Goal: Information Seeking & Learning: Learn about a topic

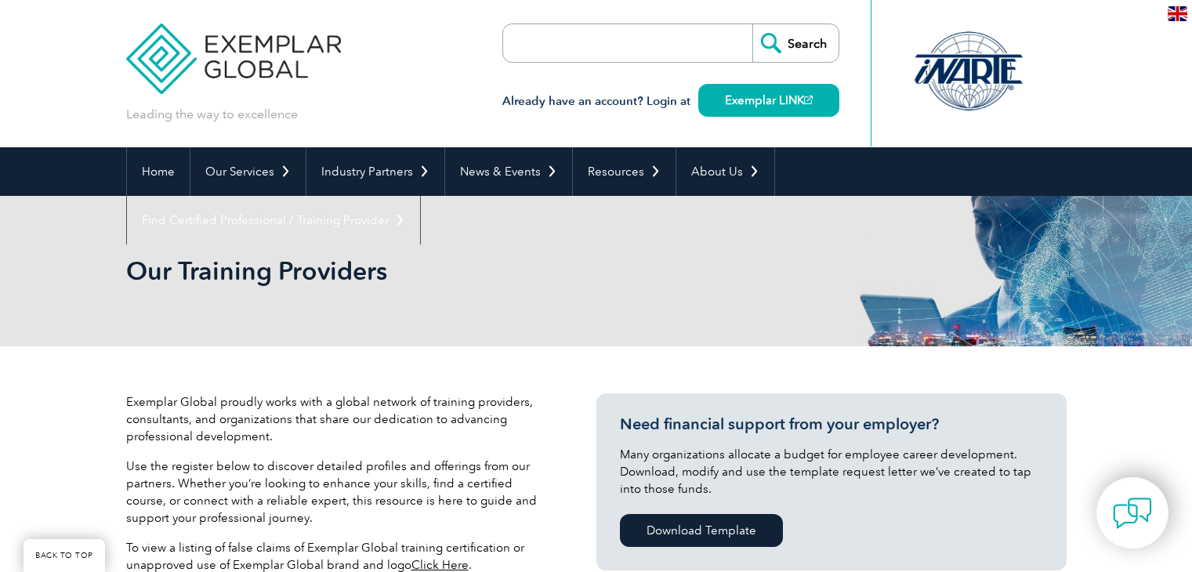
scroll to position [511, 0]
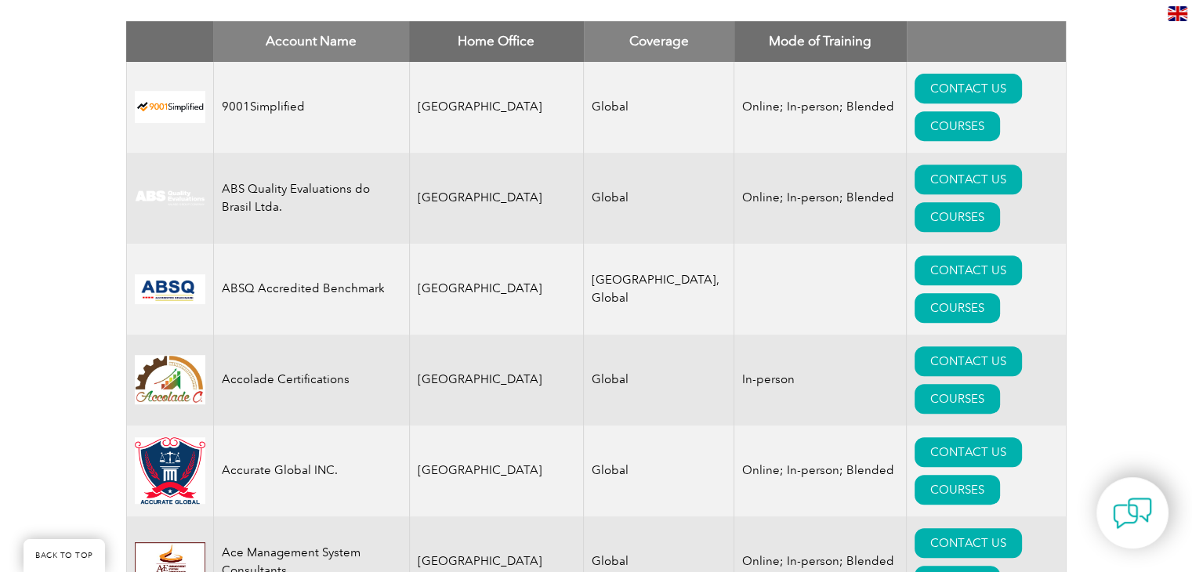
click at [267, 335] on td "Accolade Certifications" at bounding box center [311, 380] width 196 height 91
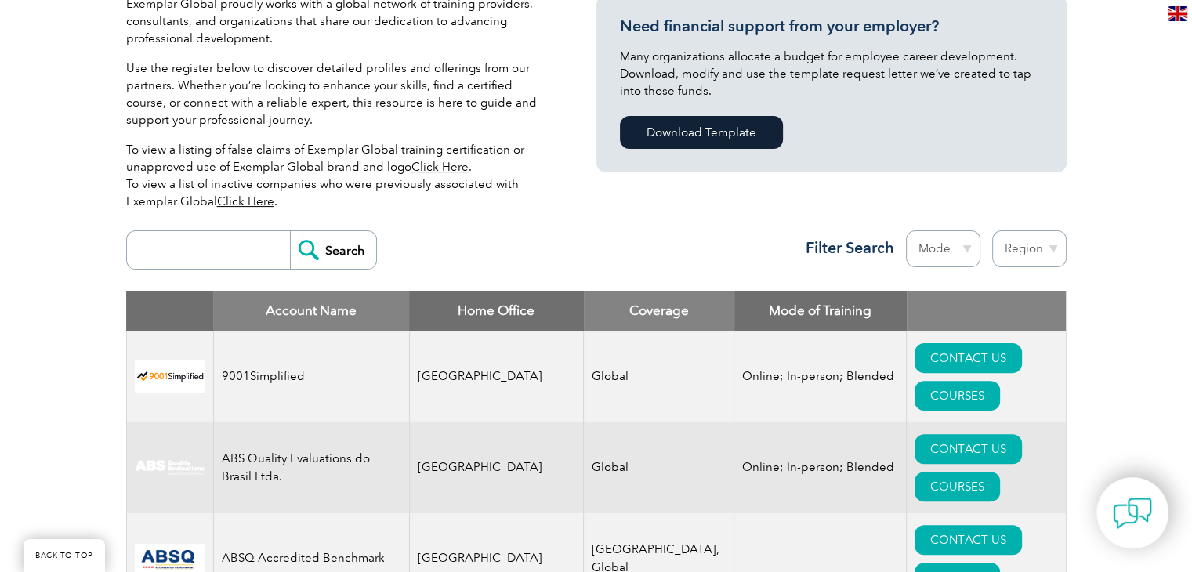
scroll to position [386, 0]
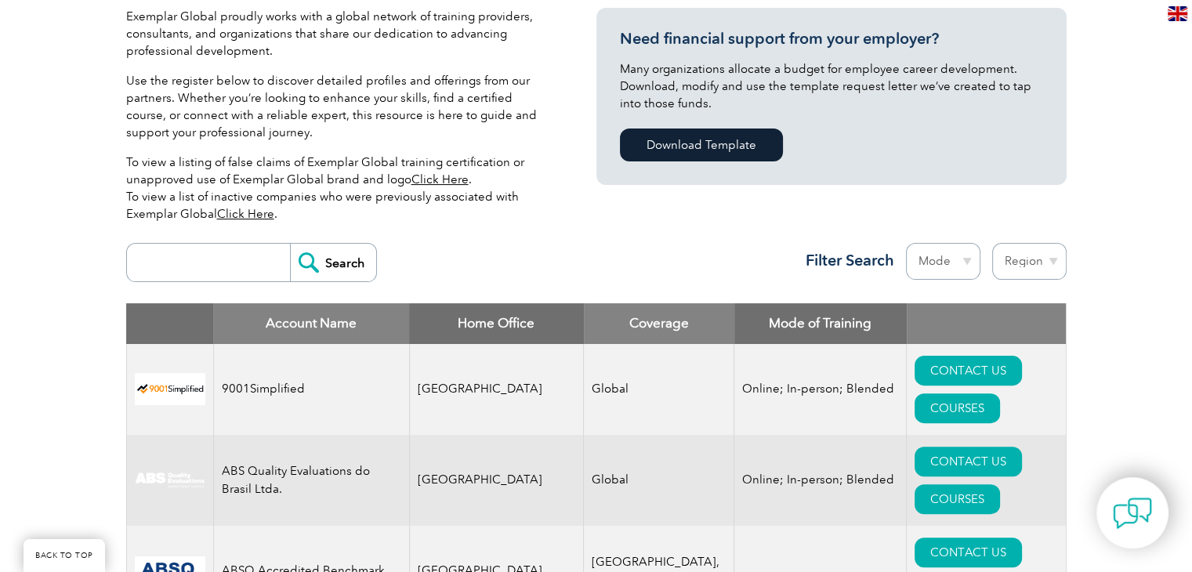
click at [1007, 263] on select "Region Australia Bahrain Bangladesh Brazil Canada Colombia Dominican Republic E…" at bounding box center [1029, 261] width 74 height 37
select select "[GEOGRAPHIC_DATA]"
click at [992, 243] on select "Region Australia Bahrain Bangladesh Brazil Canada Colombia Dominican Republic E…" at bounding box center [1029, 261] width 74 height 37
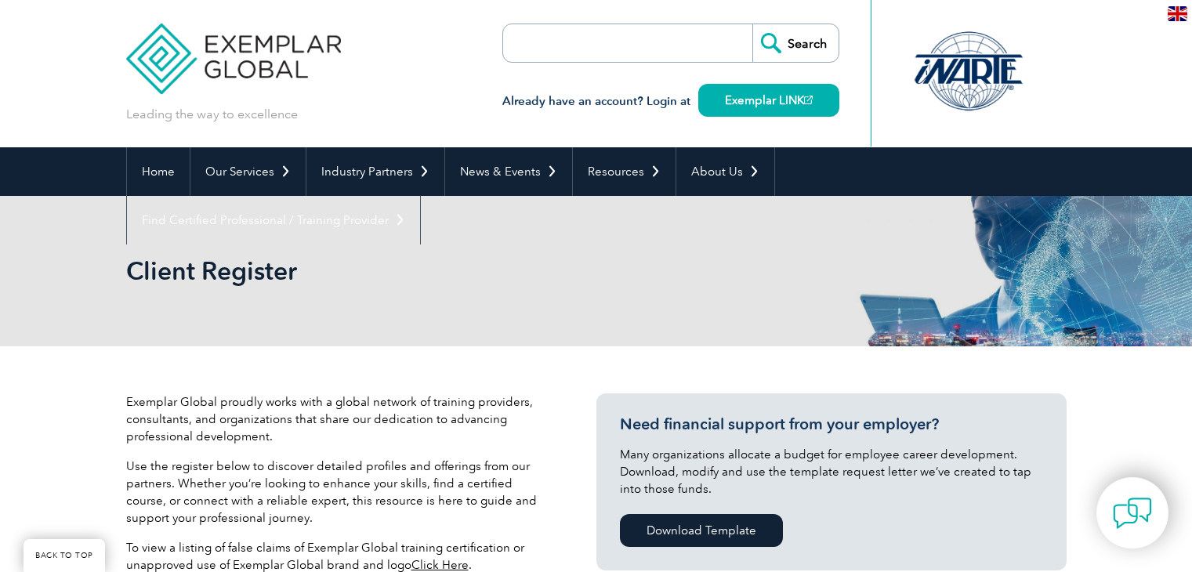
select select "[GEOGRAPHIC_DATA]"
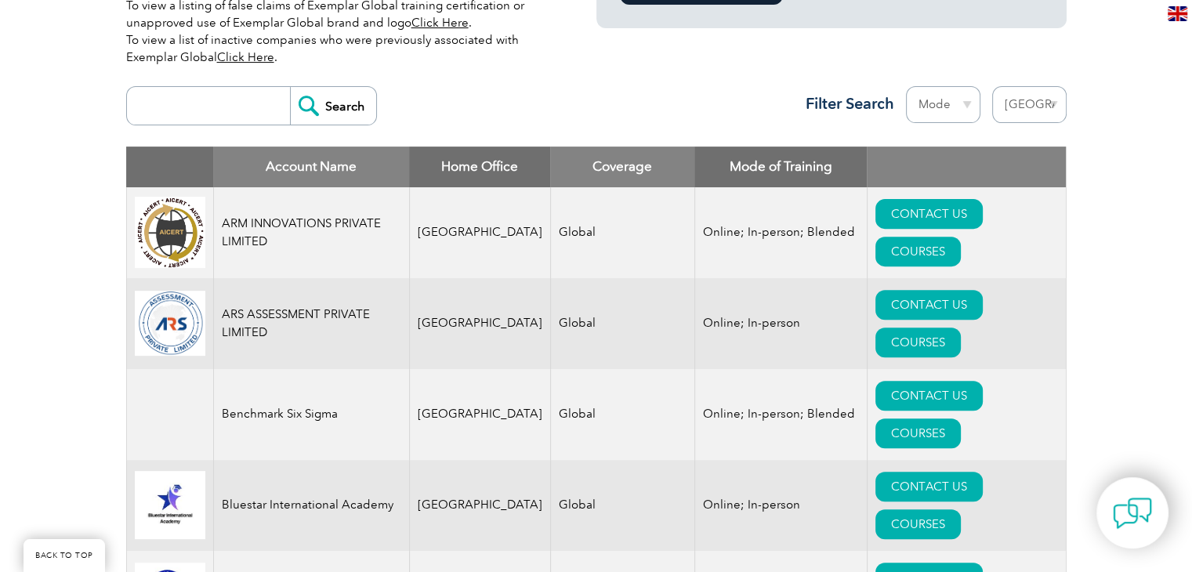
scroll to position [417, 0]
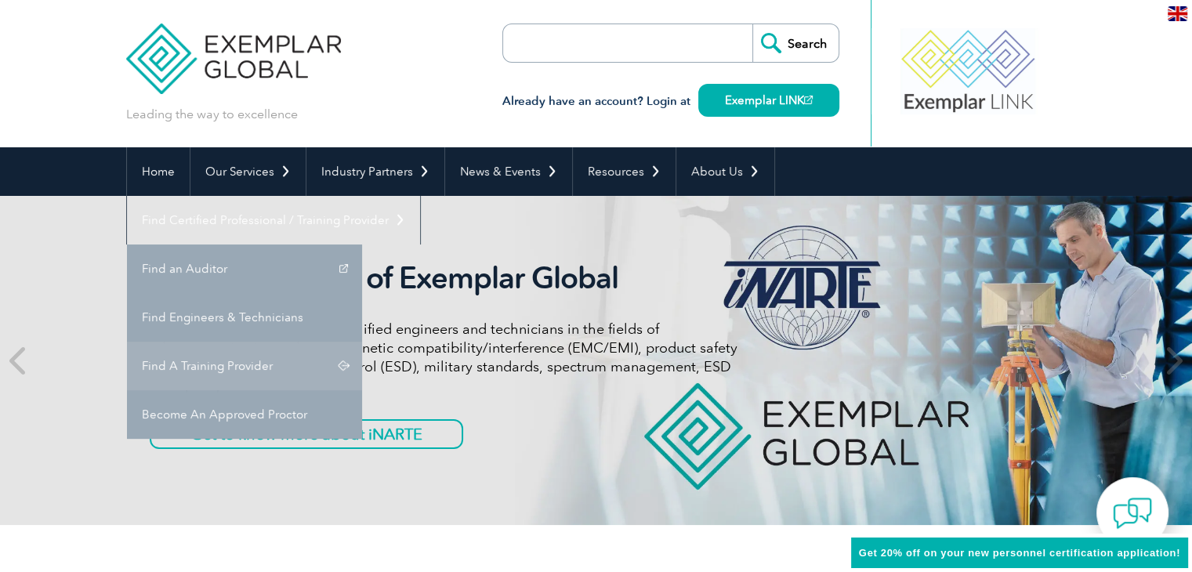
click at [362, 342] on link "Find A Training Provider" at bounding box center [244, 366] width 235 height 49
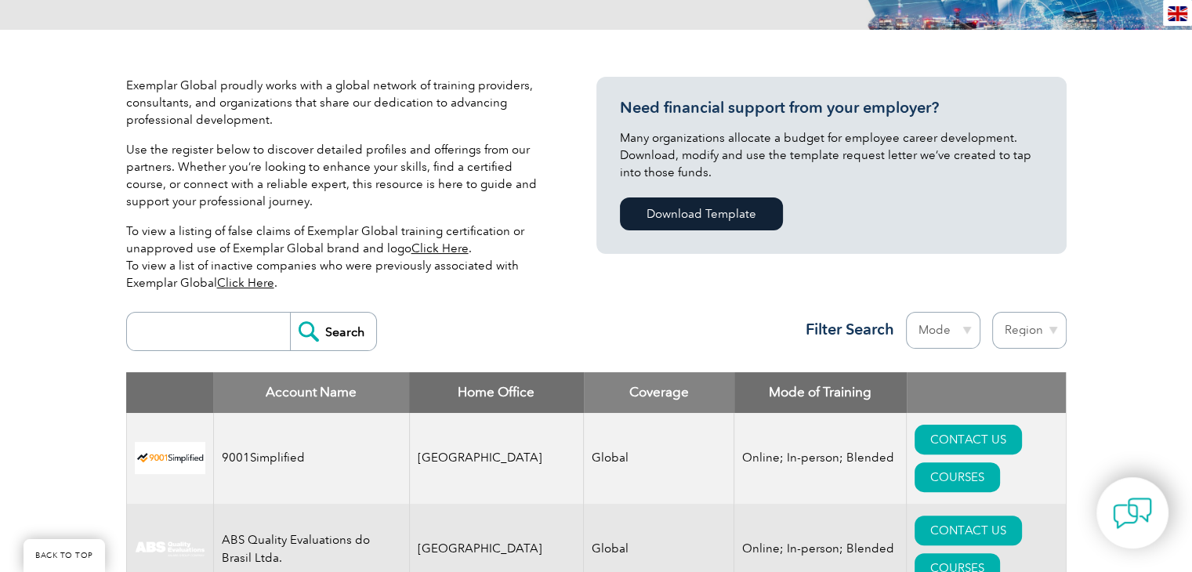
scroll to position [564, 0]
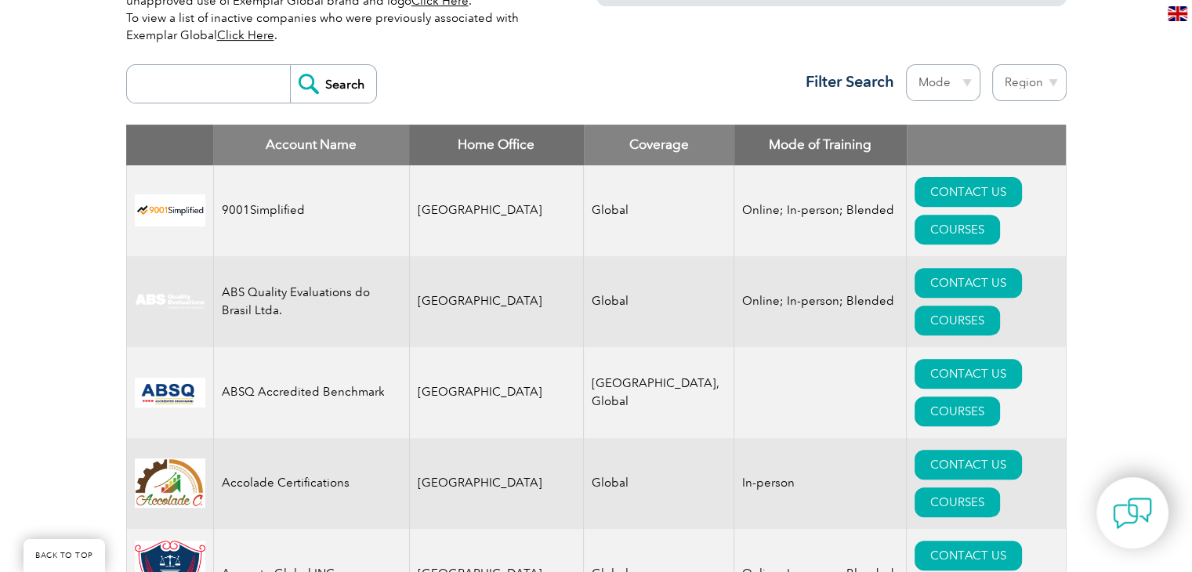
click at [964, 83] on select "Mode Online In-person Blended" at bounding box center [943, 82] width 74 height 37
click at [1014, 71] on select "Region Australia Bahrain Bangladesh Brazil Canada Colombia Dominican Republic E…" at bounding box center [1029, 82] width 74 height 37
select select "[GEOGRAPHIC_DATA]"
click at [992, 64] on select "Region Australia Bahrain Bangladesh Brazil Canada Colombia Dominican Republic E…" at bounding box center [1029, 82] width 74 height 37
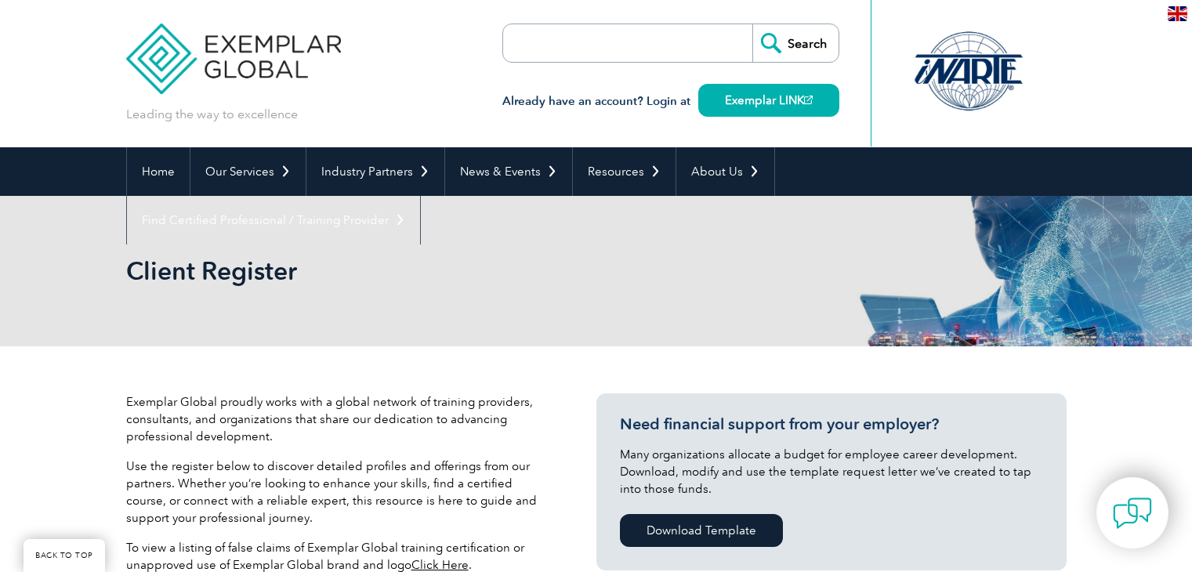
select select "[GEOGRAPHIC_DATA]"
